Goal: Book appointment/travel/reservation

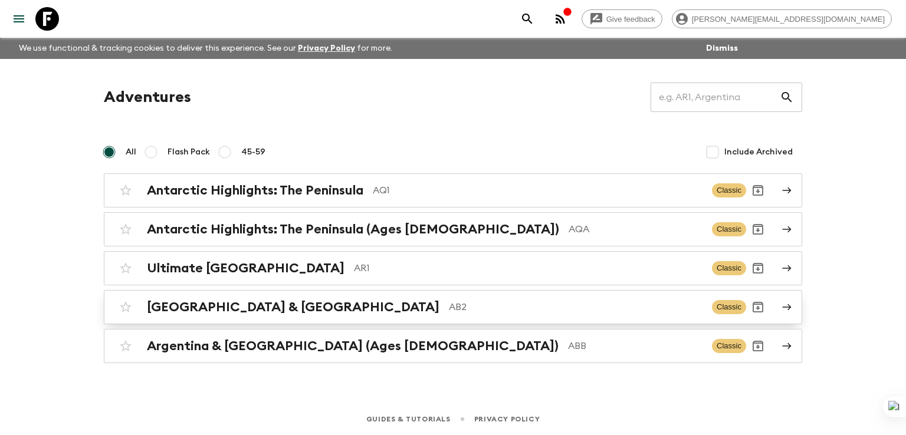
click at [202, 307] on h2 "[GEOGRAPHIC_DATA] & [GEOGRAPHIC_DATA]" at bounding box center [293, 307] width 293 height 15
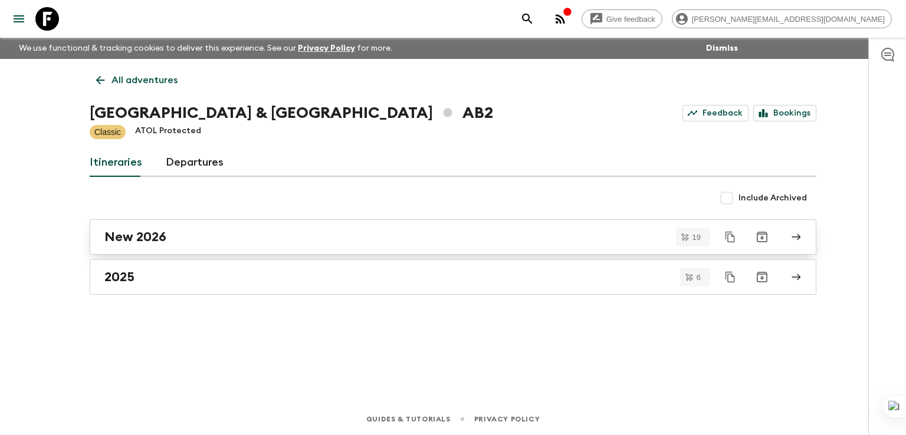
click at [141, 238] on h2 "New 2026" at bounding box center [135, 236] width 62 height 15
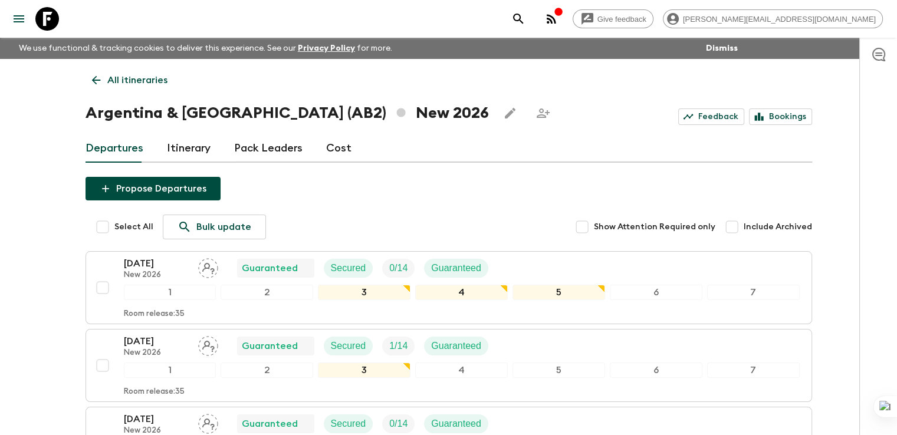
click at [127, 81] on p "All itineraries" at bounding box center [137, 80] width 60 height 14
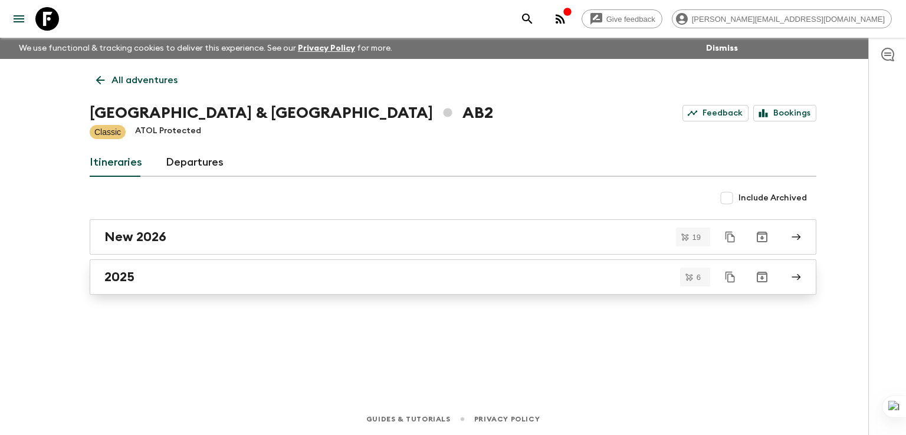
click at [129, 277] on h2 "2025" at bounding box center [119, 277] width 30 height 15
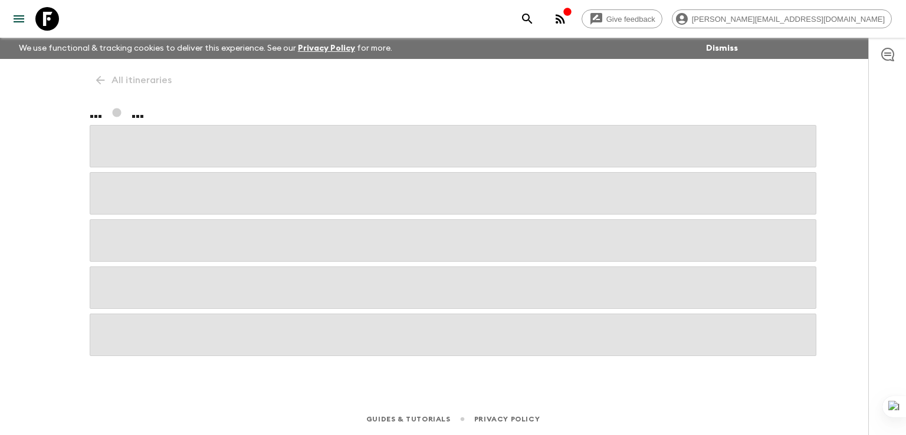
click at [94, 83] on div "All itineraries ... ..." at bounding box center [453, 214] width 755 height 311
click at [100, 78] on div "All itineraries ... ..." at bounding box center [453, 214] width 755 height 311
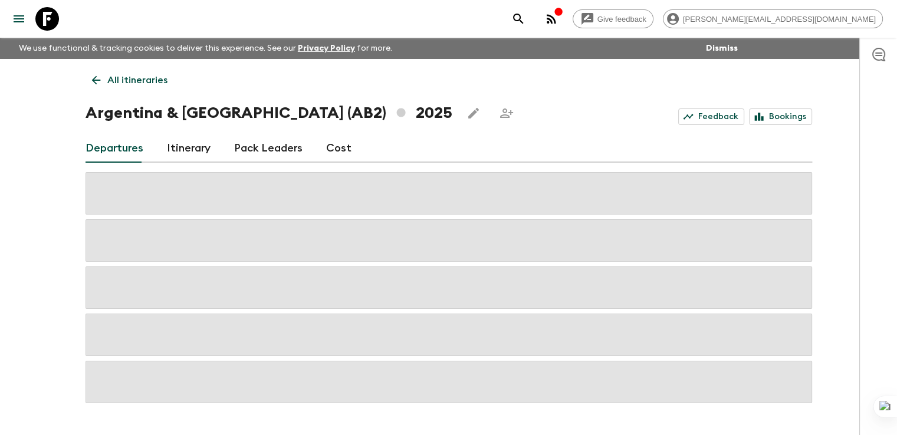
click at [101, 77] on icon at bounding box center [96, 80] width 13 height 13
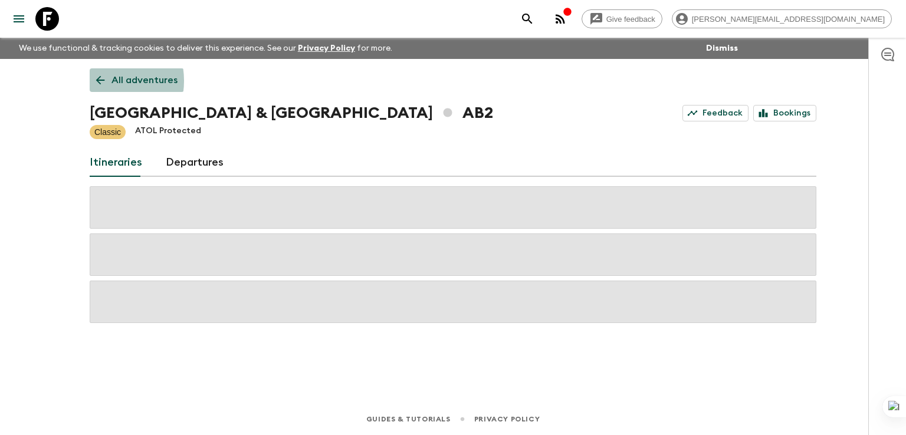
click at [99, 81] on icon at bounding box center [100, 80] width 13 height 13
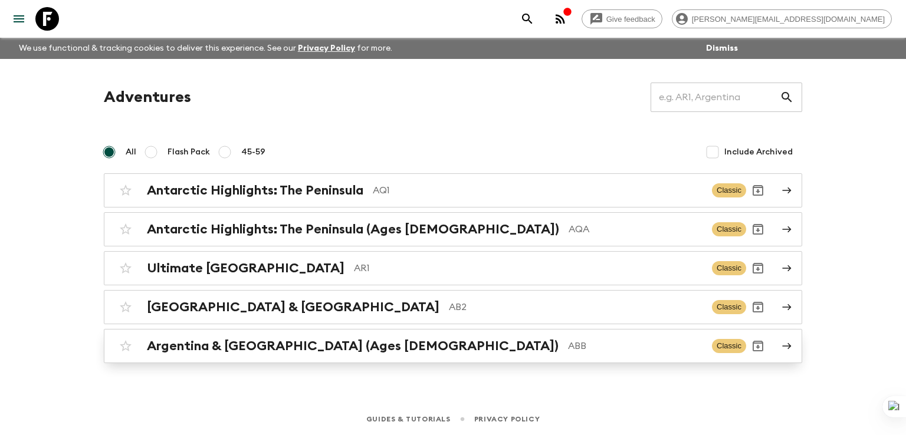
click at [262, 346] on h2 "Argentina & [GEOGRAPHIC_DATA] (Ages [DEMOGRAPHIC_DATA])" at bounding box center [353, 346] width 412 height 15
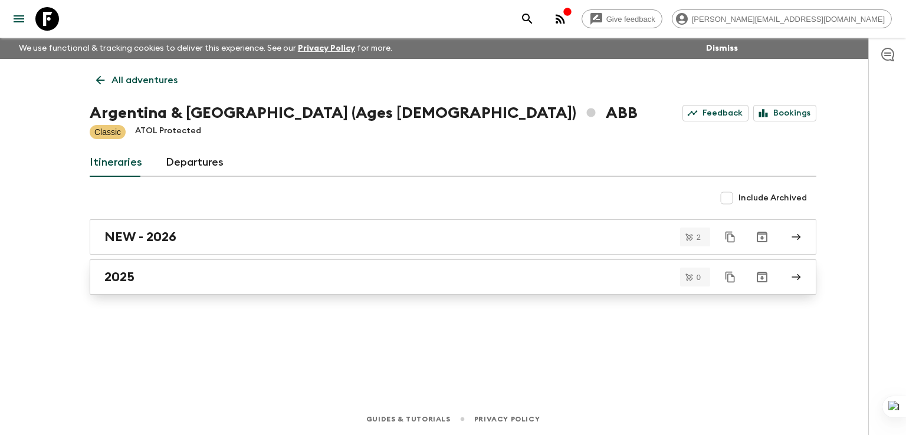
click at [124, 278] on h2 "2025" at bounding box center [119, 277] width 30 height 15
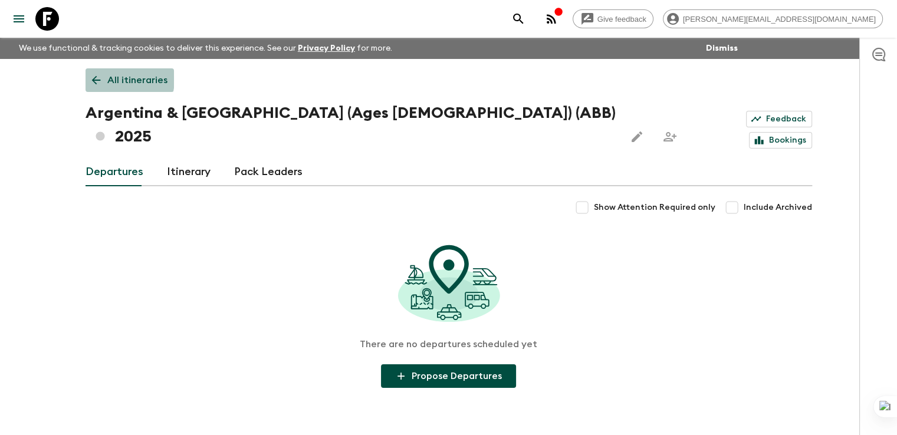
click at [95, 78] on icon at bounding box center [96, 80] width 13 height 13
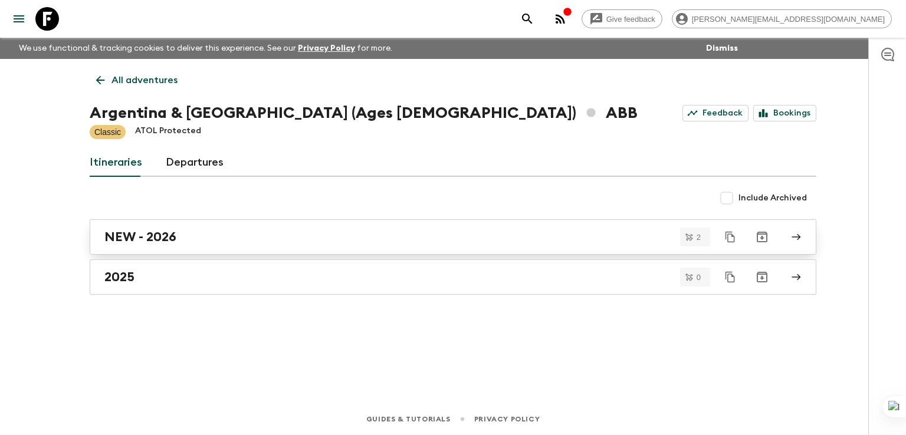
click at [149, 239] on h2 "NEW - 2026" at bounding box center [140, 236] width 72 height 15
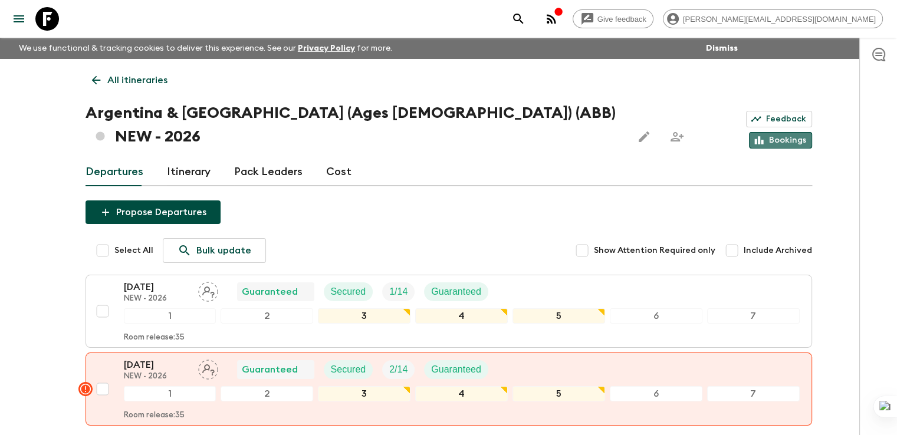
click at [784, 132] on link "Bookings" at bounding box center [780, 140] width 63 height 17
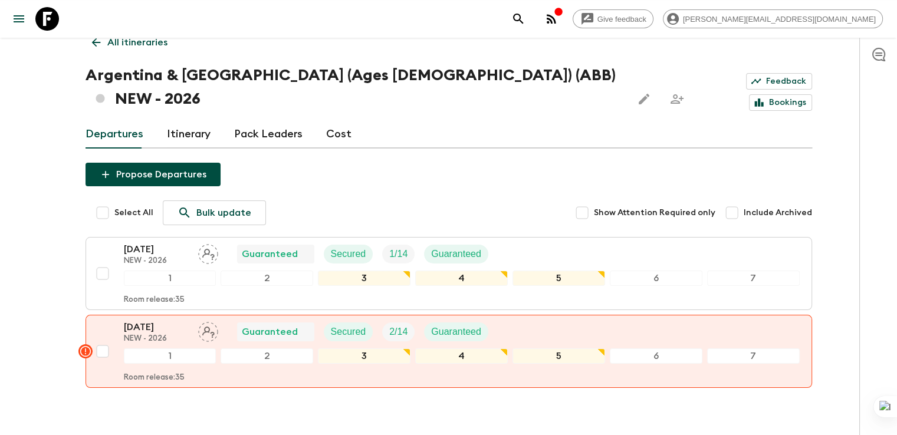
scroll to position [59, 0]
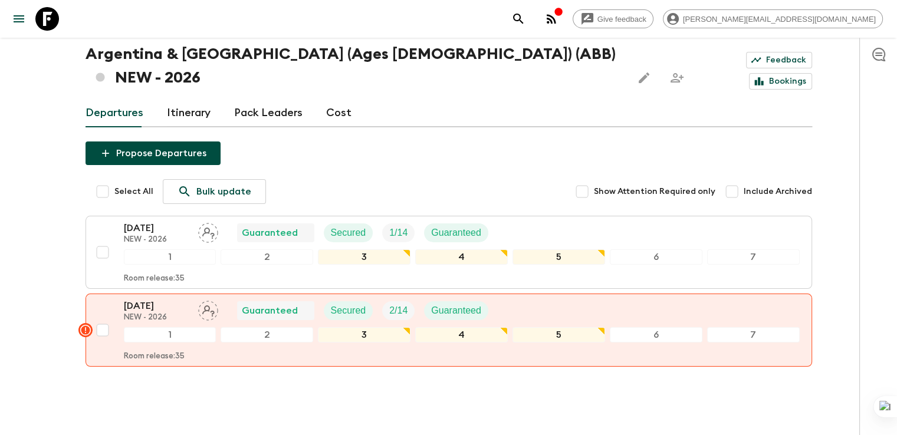
click at [86, 56] on h1 "Argentina & [GEOGRAPHIC_DATA] (Ages [DEMOGRAPHIC_DATA]) (ABB) NEW - 2026" at bounding box center [354, 65] width 537 height 47
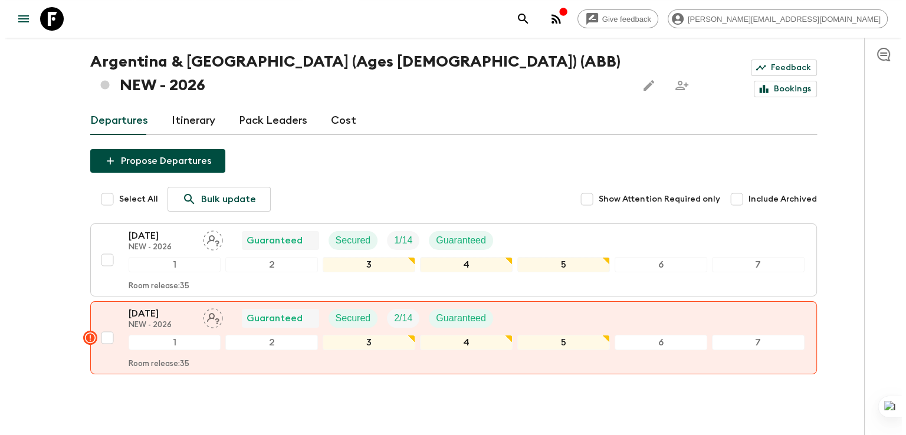
scroll to position [0, 0]
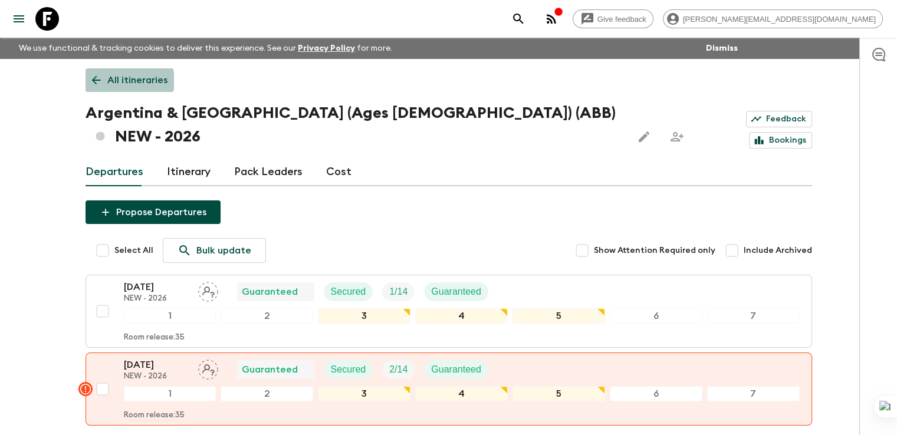
click at [123, 81] on p "All itineraries" at bounding box center [137, 80] width 60 height 14
